Goal: Transaction & Acquisition: Purchase product/service

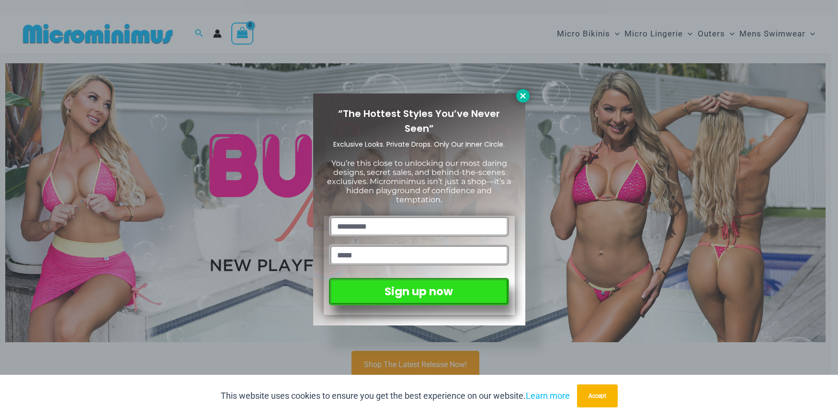
click at [528, 99] on button at bounding box center [522, 95] width 13 height 13
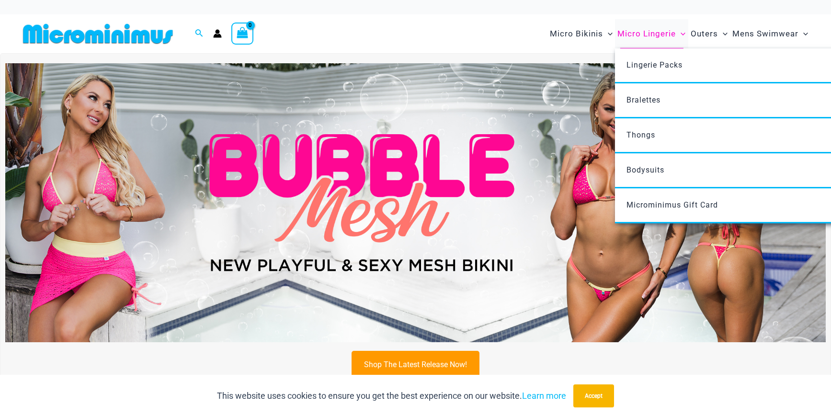
click at [665, 39] on span "Micro Lingerie" at bounding box center [647, 34] width 58 height 24
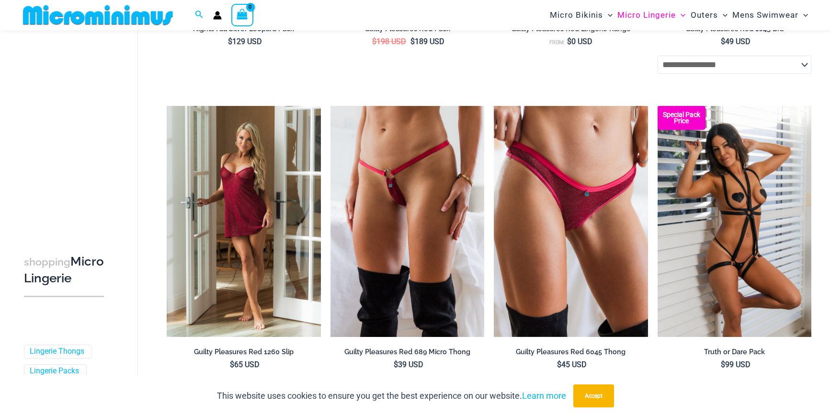
scroll to position [471, 0]
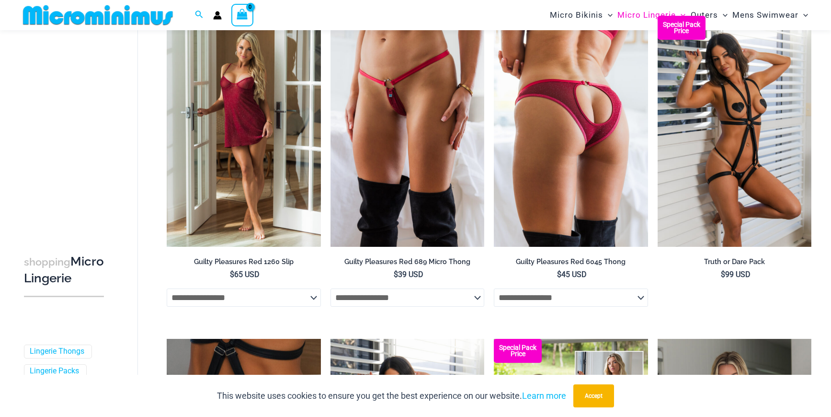
click at [625, 157] on img at bounding box center [571, 131] width 154 height 231
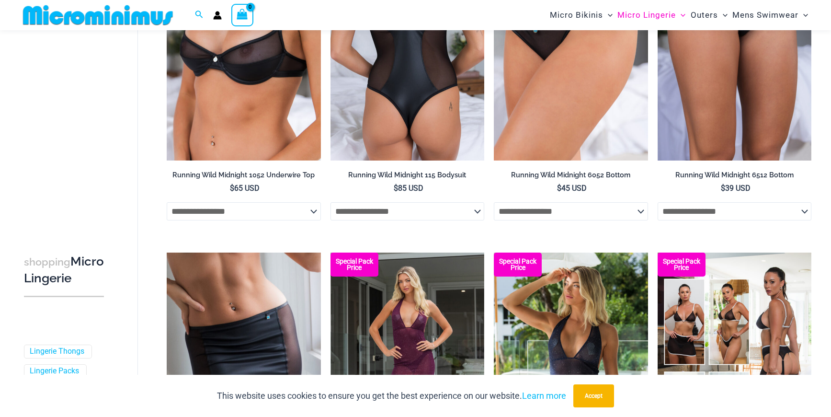
scroll to position [1427, 0]
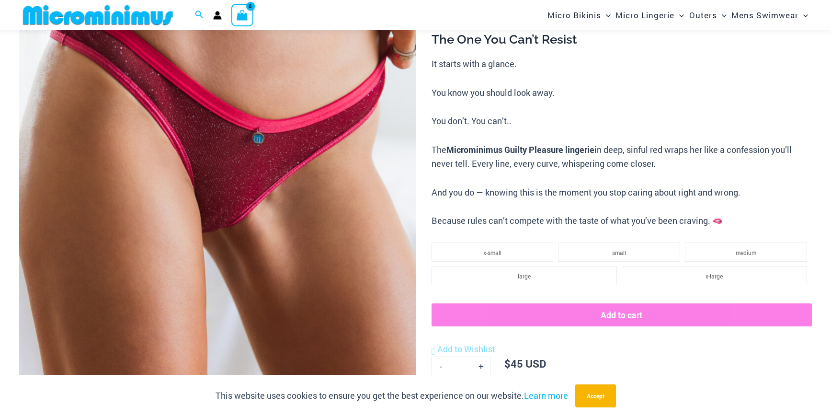
scroll to position [136, 0]
